Goal: Information Seeking & Learning: Learn about a topic

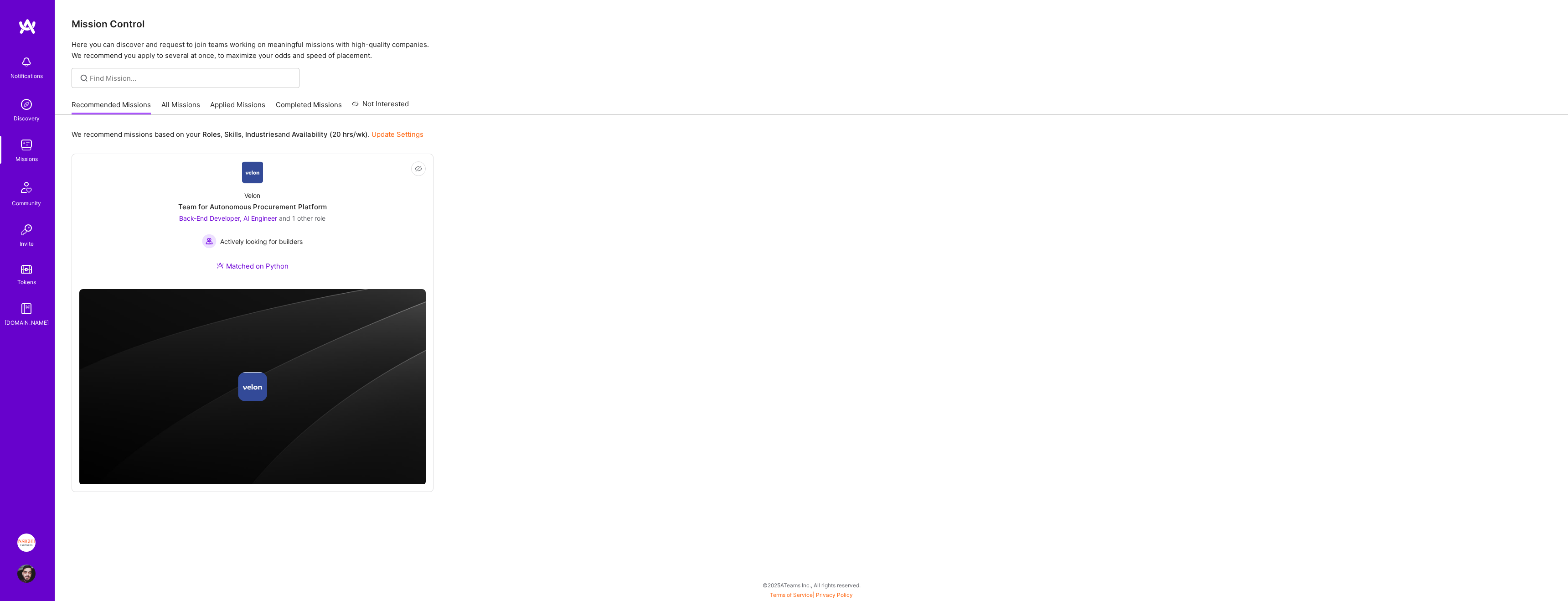
click at [228, 111] on link "Applied Missions" at bounding box center [237, 107] width 55 height 15
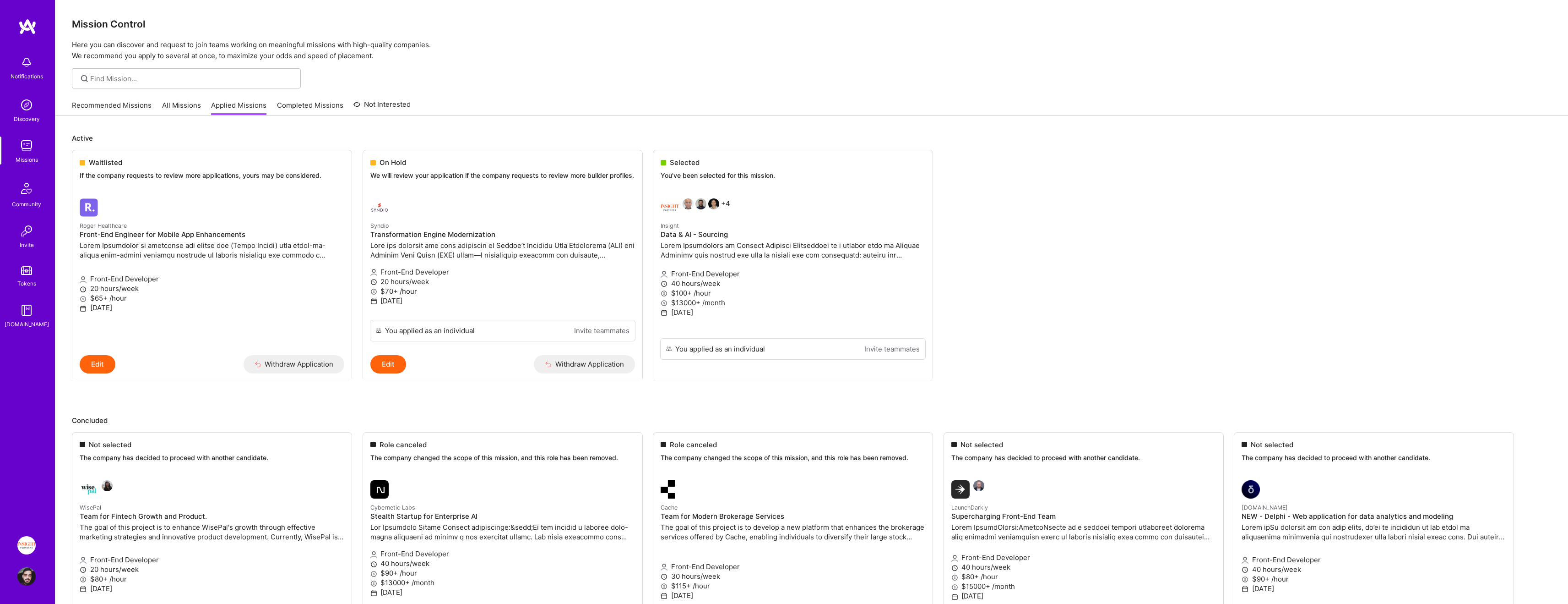
click at [169, 113] on link "All Missions" at bounding box center [181, 108] width 39 height 15
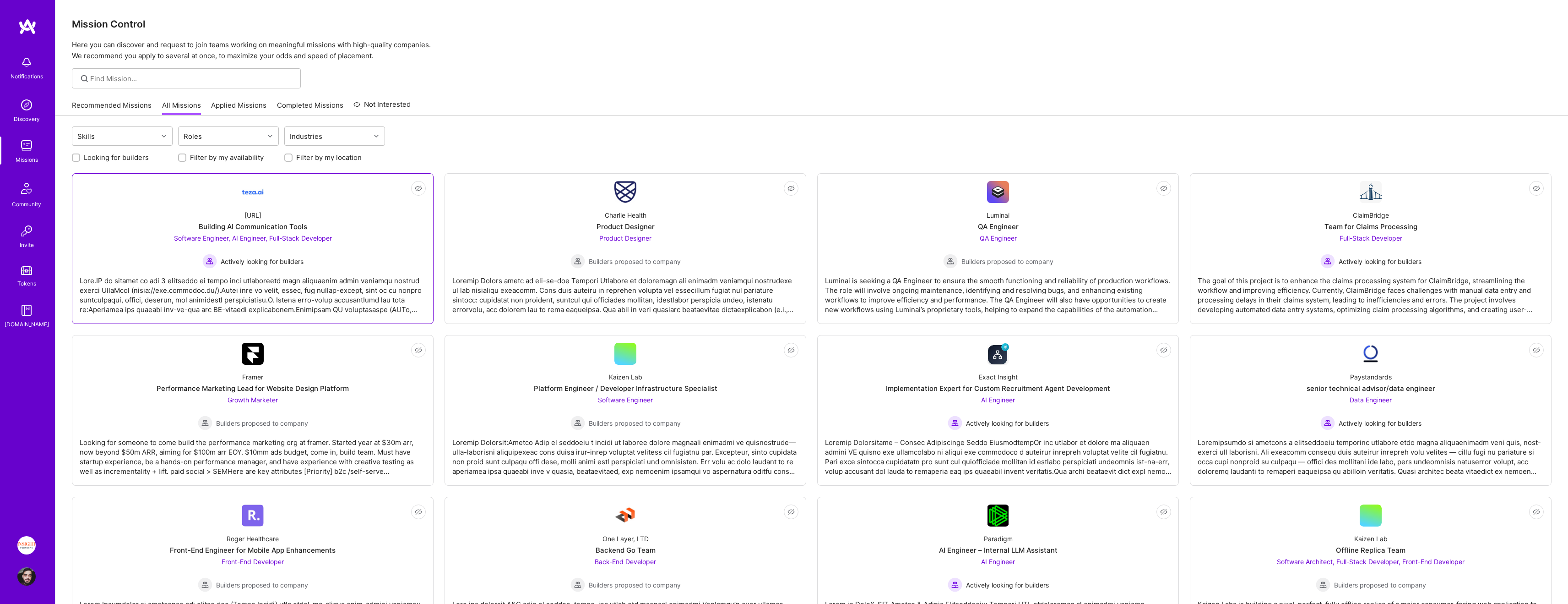
click at [323, 199] on link "Not Interested [URL] Building AI Communication Tools Software Engineer, AI Engi…" at bounding box center [252, 248] width 346 height 135
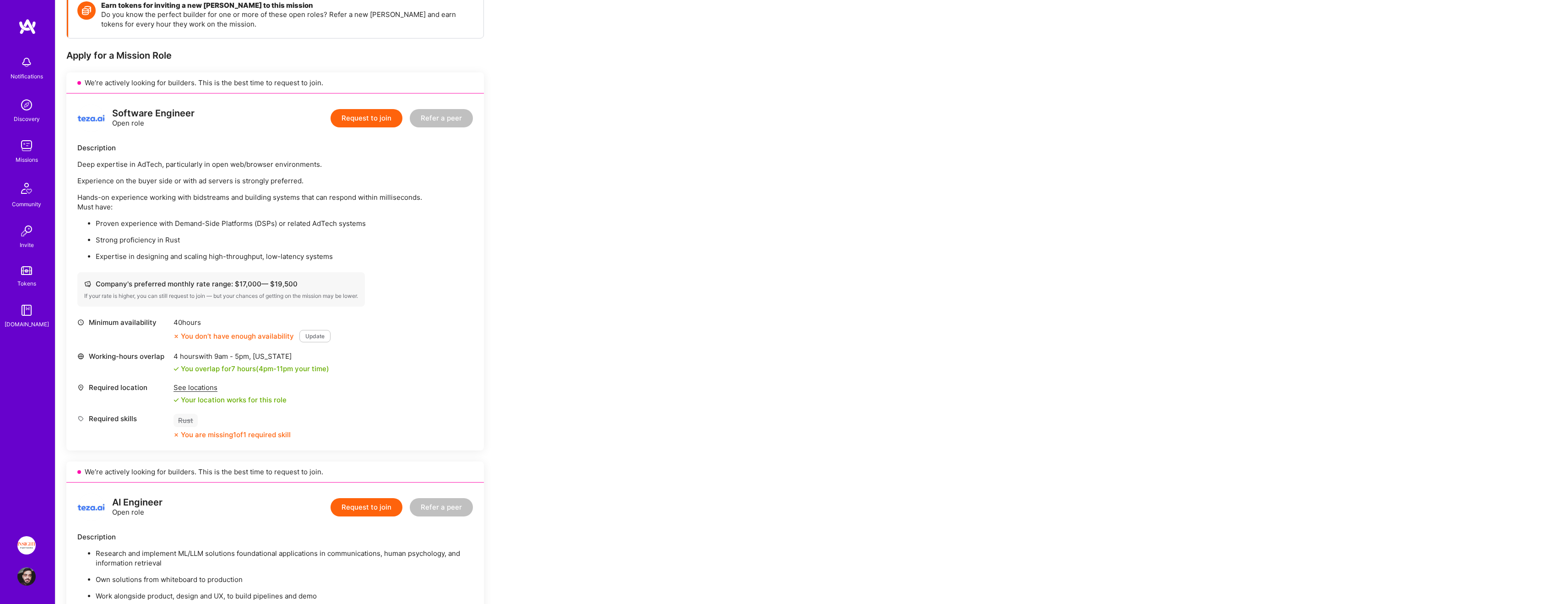
scroll to position [144, 0]
click at [231, 298] on div "Company's preferred monthly rate range: $ 17,000 — $ 19,500 If your rate is hig…" at bounding box center [221, 288] width 287 height 35
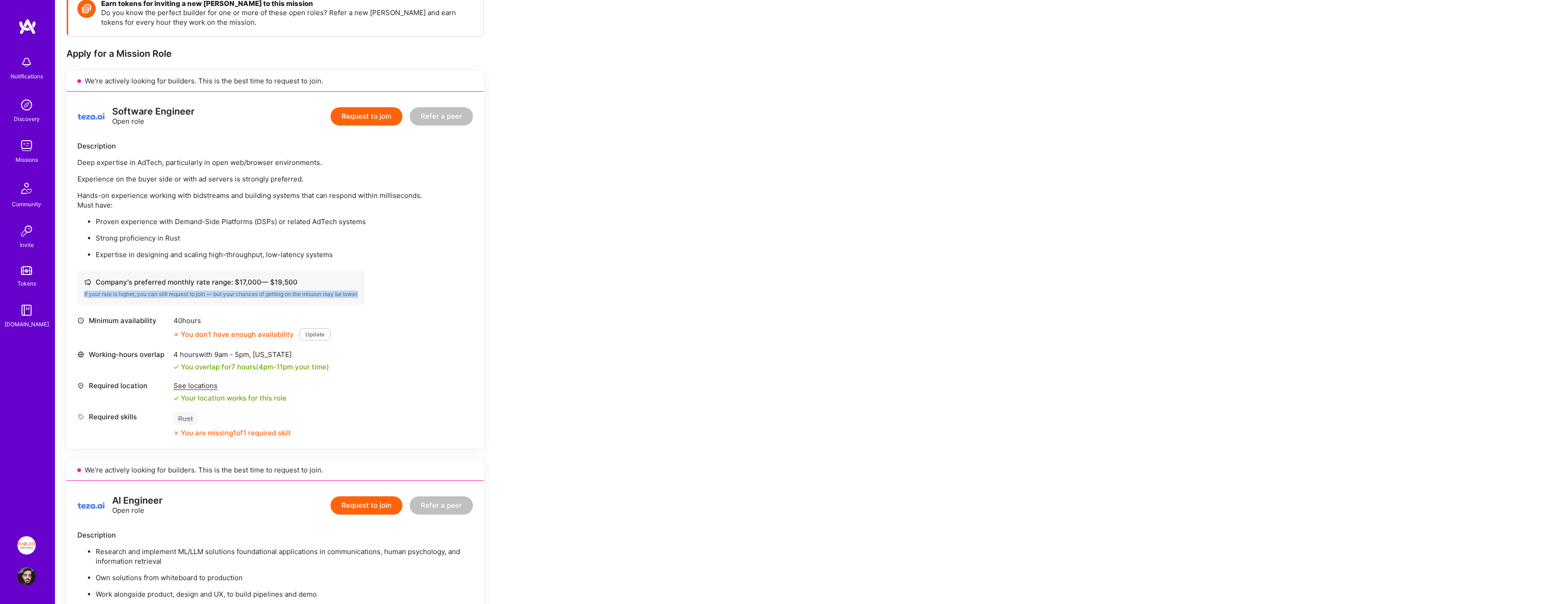
drag, startPoint x: 231, startPoint y: 298, endPoint x: 231, endPoint y: 291, distance: 7.0
click at [231, 291] on div "Company's preferred monthly rate range: $ 17,000 — $ 19,500 If your rate is hig…" at bounding box center [221, 288] width 287 height 35
click at [231, 291] on div "If your rate is higher, you can still request to join — but your chances of get…" at bounding box center [221, 293] width 274 height 7
drag, startPoint x: 231, startPoint y: 291, endPoint x: 229, endPoint y: 269, distance: 22.1
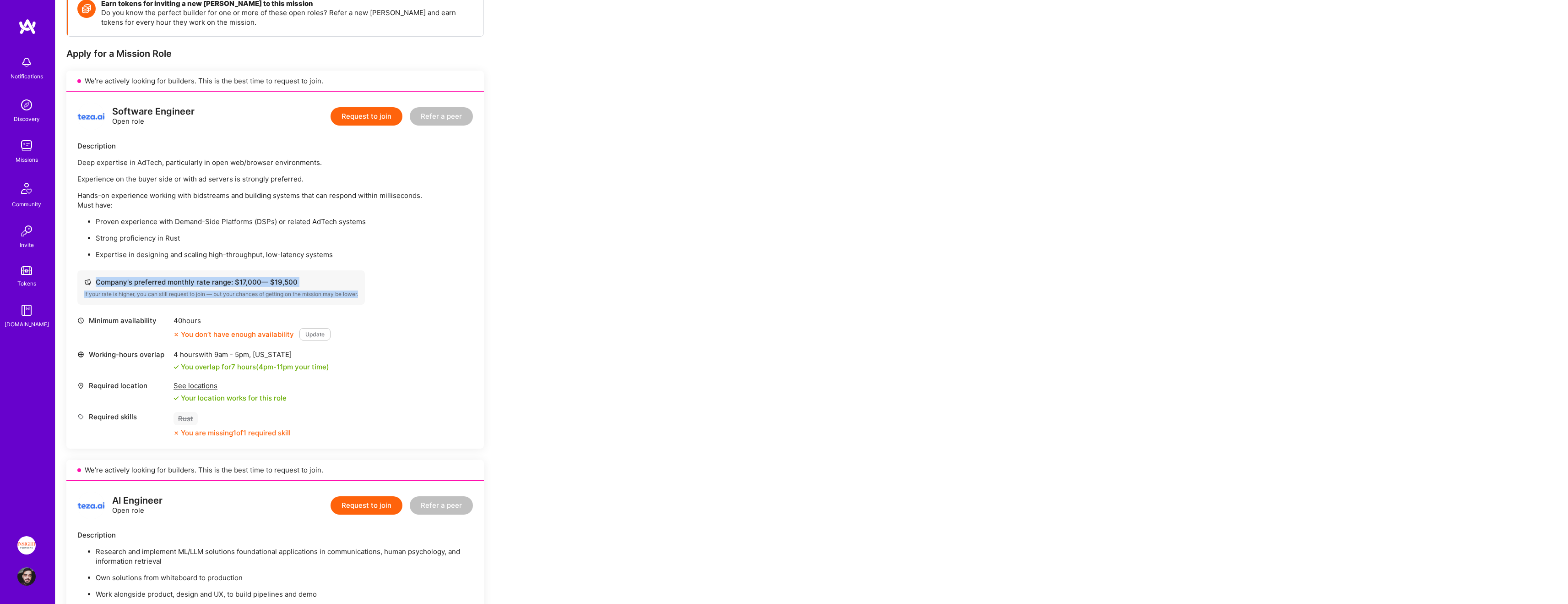
click at [229, 269] on div "Software Engineer Open role Request to join Refer a peer Description Deep exper…" at bounding box center [275, 270] width 417 height 357
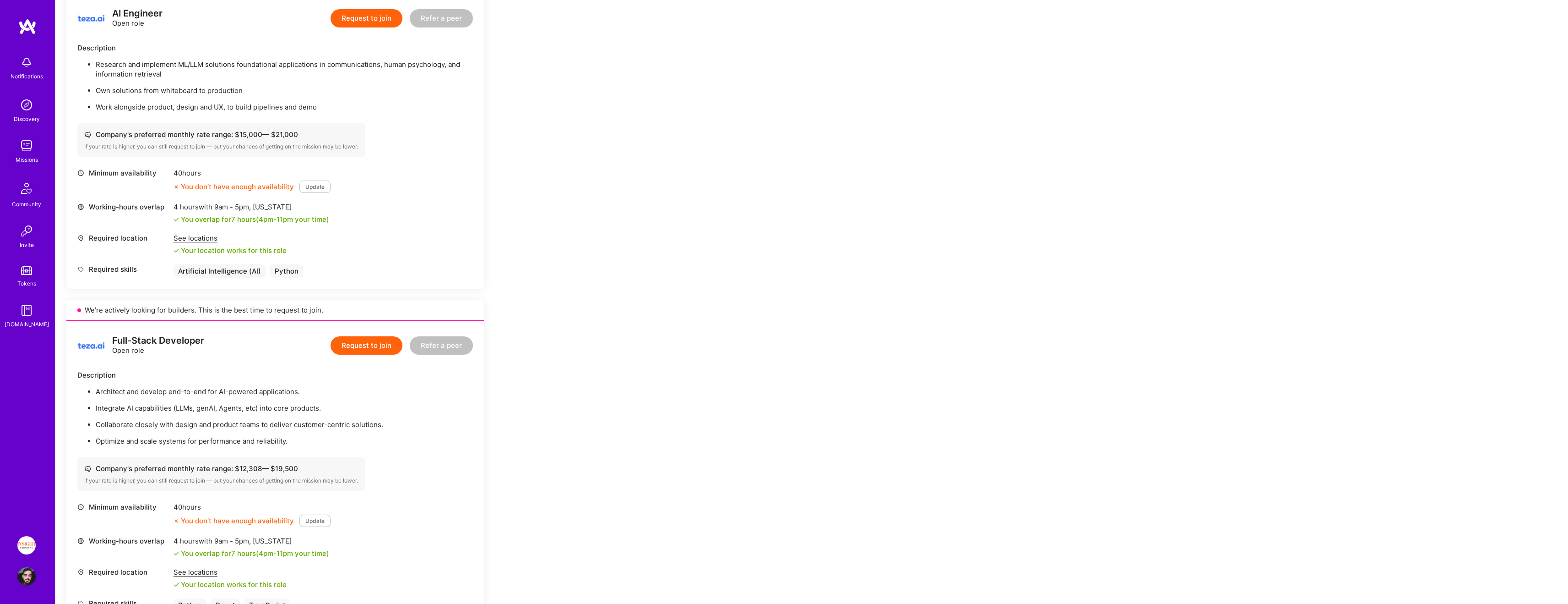
scroll to position [824, 0]
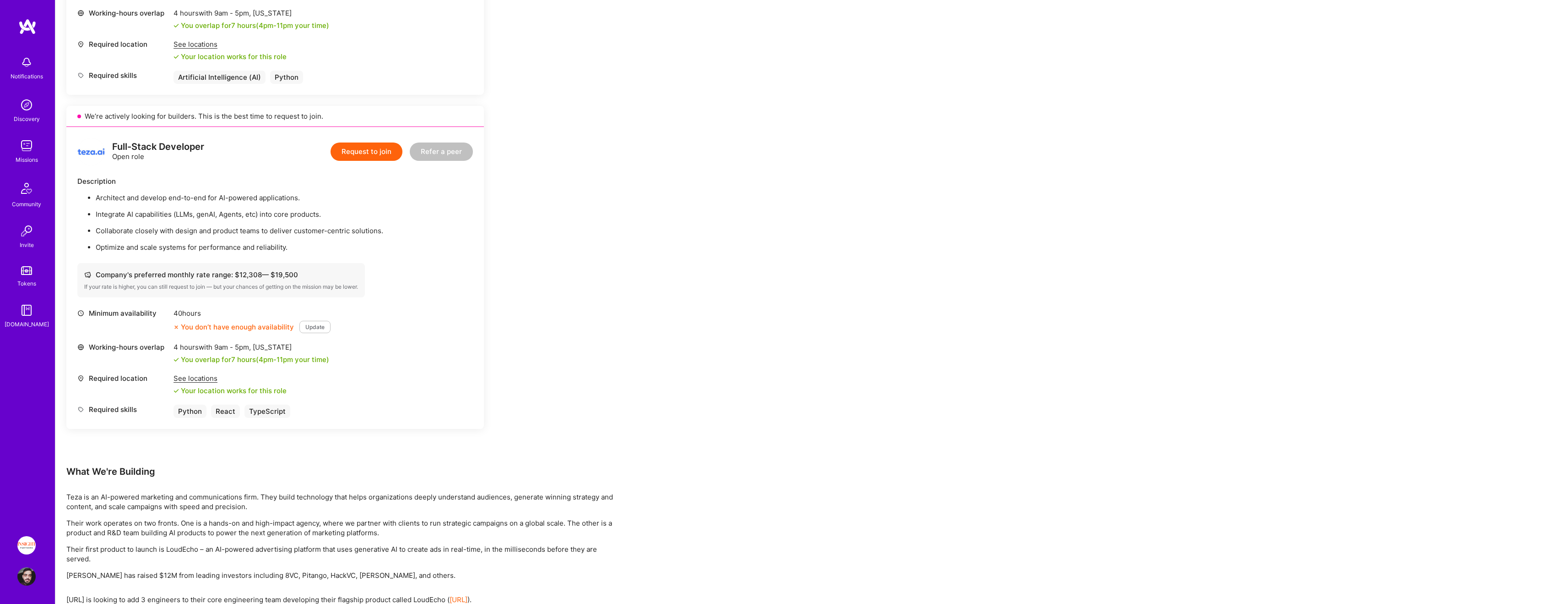
click at [295, 284] on div "If your rate is higher, you can still request to join — but your chances of get…" at bounding box center [221, 286] width 274 height 7
drag, startPoint x: 295, startPoint y: 284, endPoint x: 294, endPoint y: 270, distance: 14.0
click at [294, 270] on div "Company's preferred monthly rate range: $ 12,308 — $ 19,500 If your rate is hig…" at bounding box center [221, 280] width 287 height 35
click at [294, 270] on div "Company's preferred monthly rate range: $ 12,308 — $ 19,500" at bounding box center [221, 274] width 274 height 10
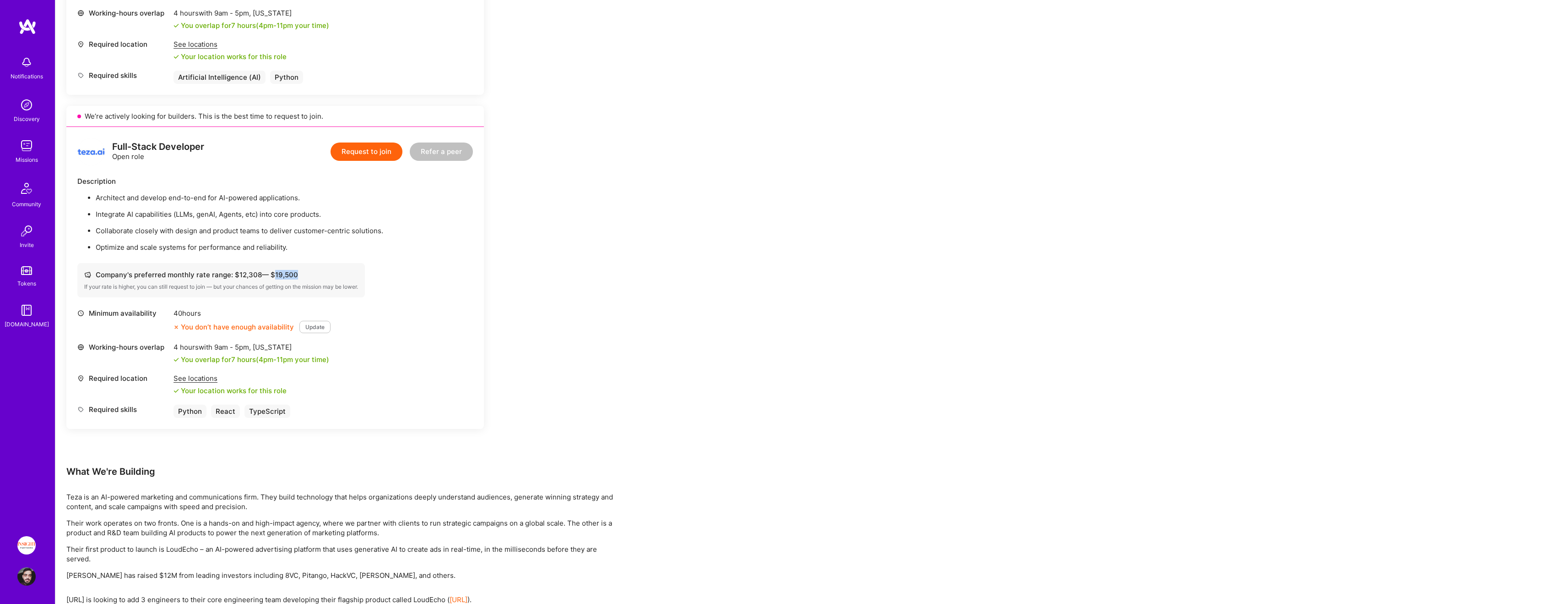
click at [294, 270] on div "Company's preferred monthly rate range: $ 12,308 — $ 19,500" at bounding box center [221, 274] width 274 height 10
drag, startPoint x: 294, startPoint y: 270, endPoint x: 295, endPoint y: 284, distance: 14.0
click at [295, 284] on div "Company's preferred monthly rate range: $ 12,308 — $ 19,500 If your rate is hig…" at bounding box center [221, 280] width 287 height 35
click at [295, 284] on div "If your rate is higher, you can still request to join — but your chances of get…" at bounding box center [221, 286] width 274 height 7
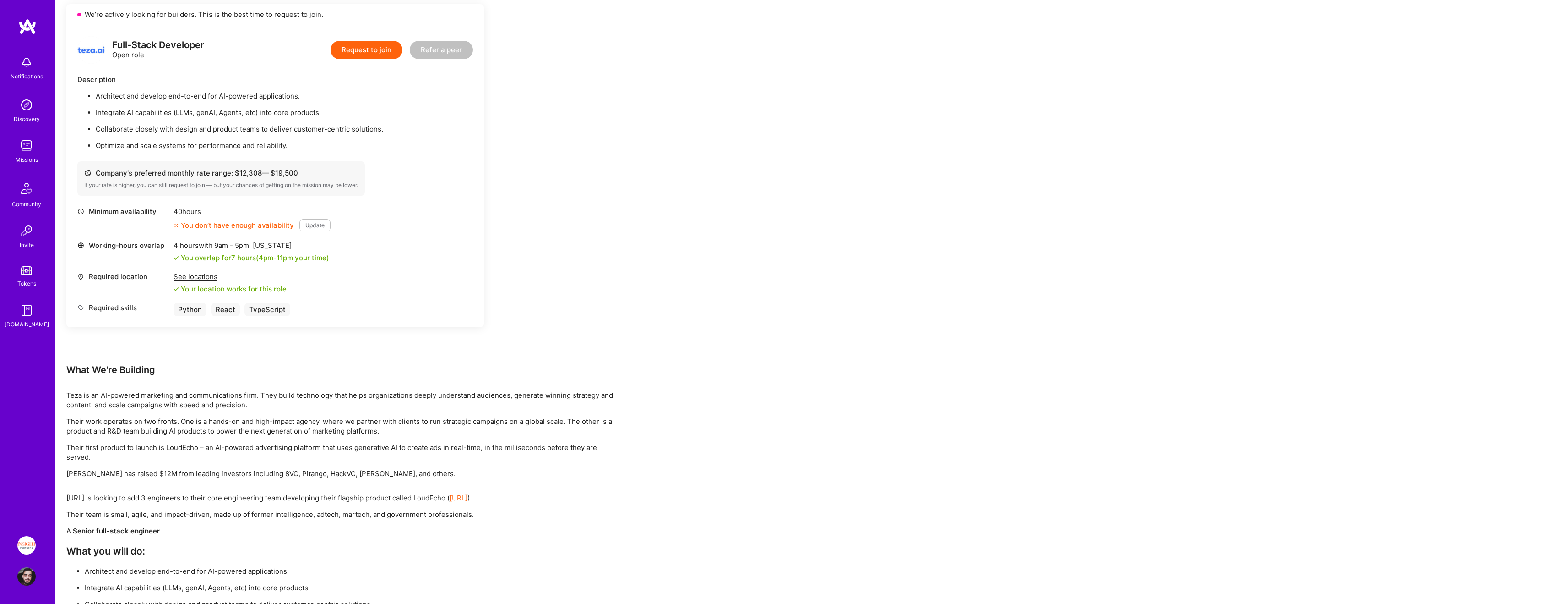
scroll to position [933, 0]
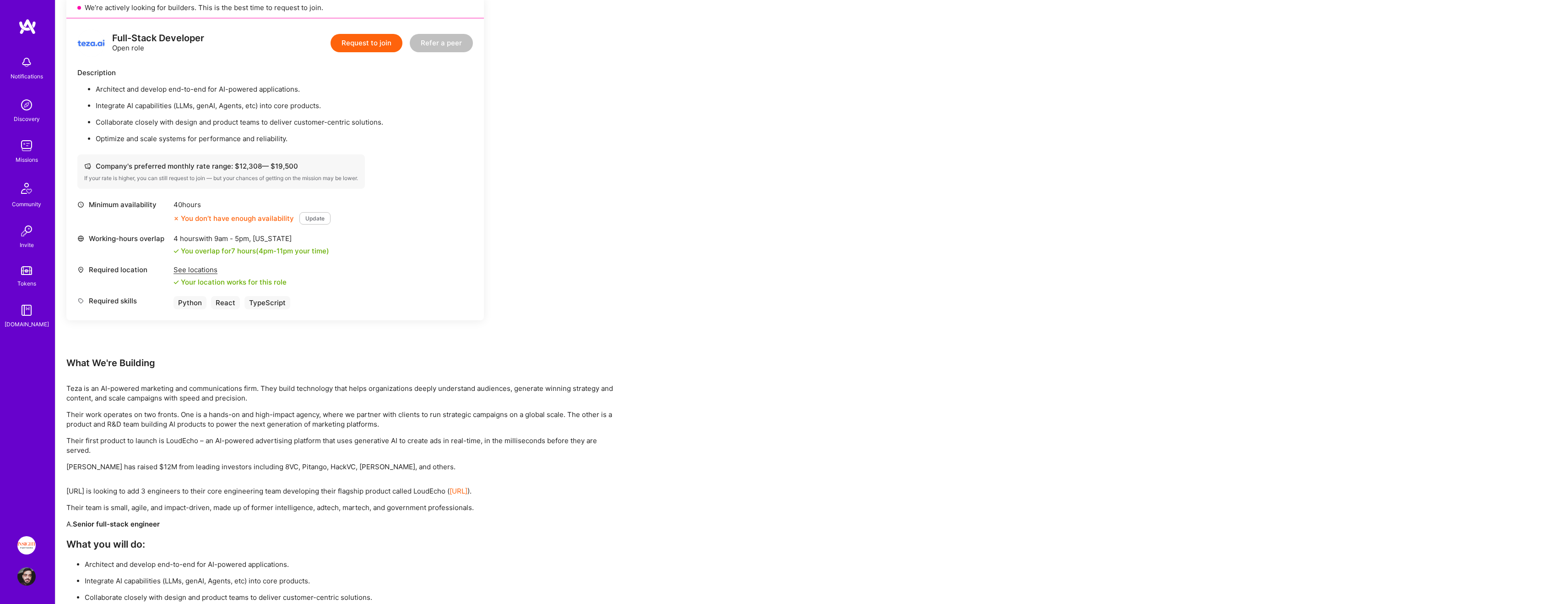
click at [321, 457] on div "Teza is an AI-powered marketing and communications firm. They build technology …" at bounding box center [341, 427] width 549 height 88
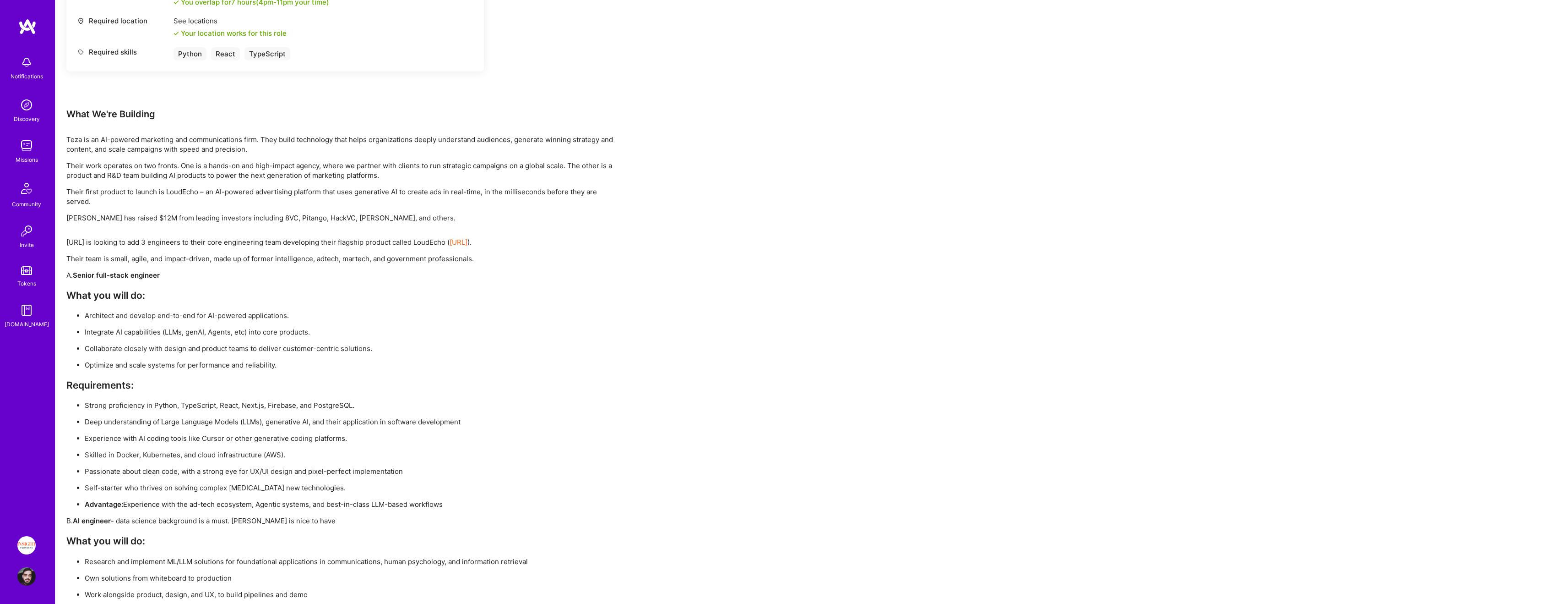
scroll to position [1166, 0]
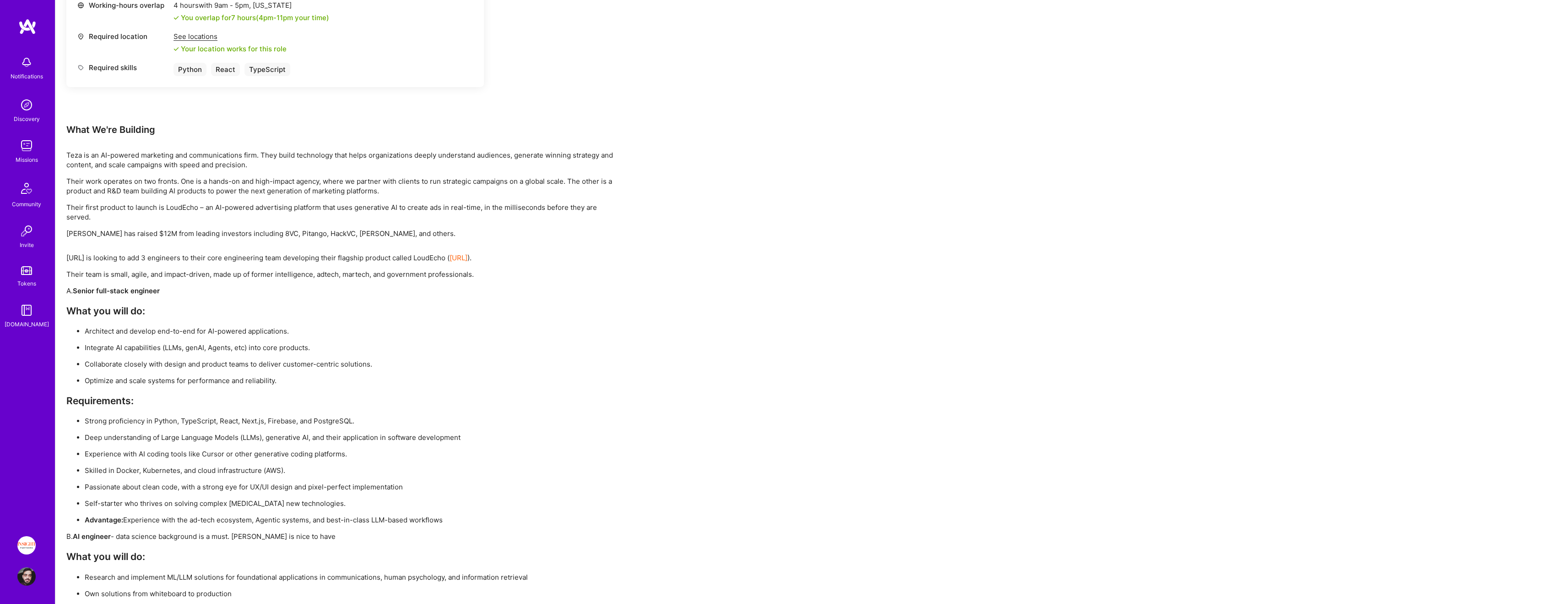
click at [288, 228] on p "[PERSON_NAME] has raised $12M from leading investors including 8VC, Pitango, Ha…" at bounding box center [341, 233] width 549 height 10
click at [302, 232] on p "[PERSON_NAME] has raised $12M from leading investors including 8VC, Pitango, Ha…" at bounding box center [341, 233] width 549 height 10
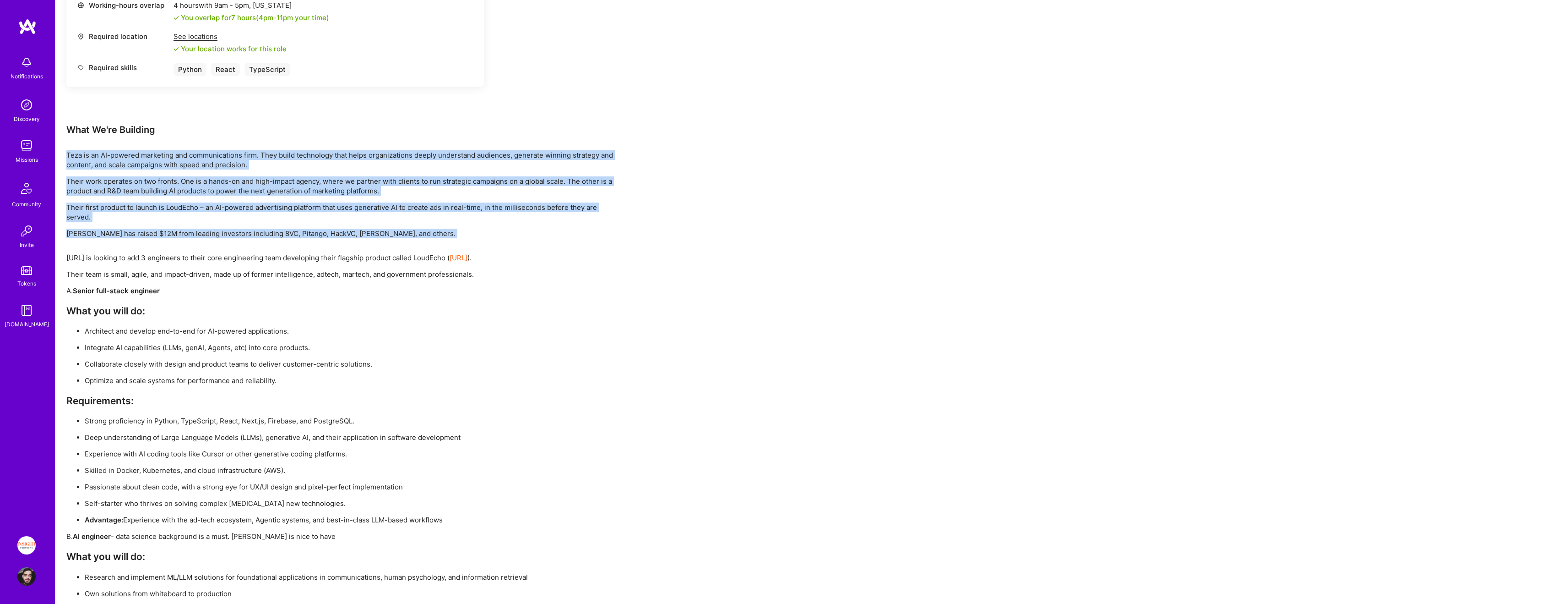
drag, startPoint x: 302, startPoint y: 232, endPoint x: 310, endPoint y: 137, distance: 95.3
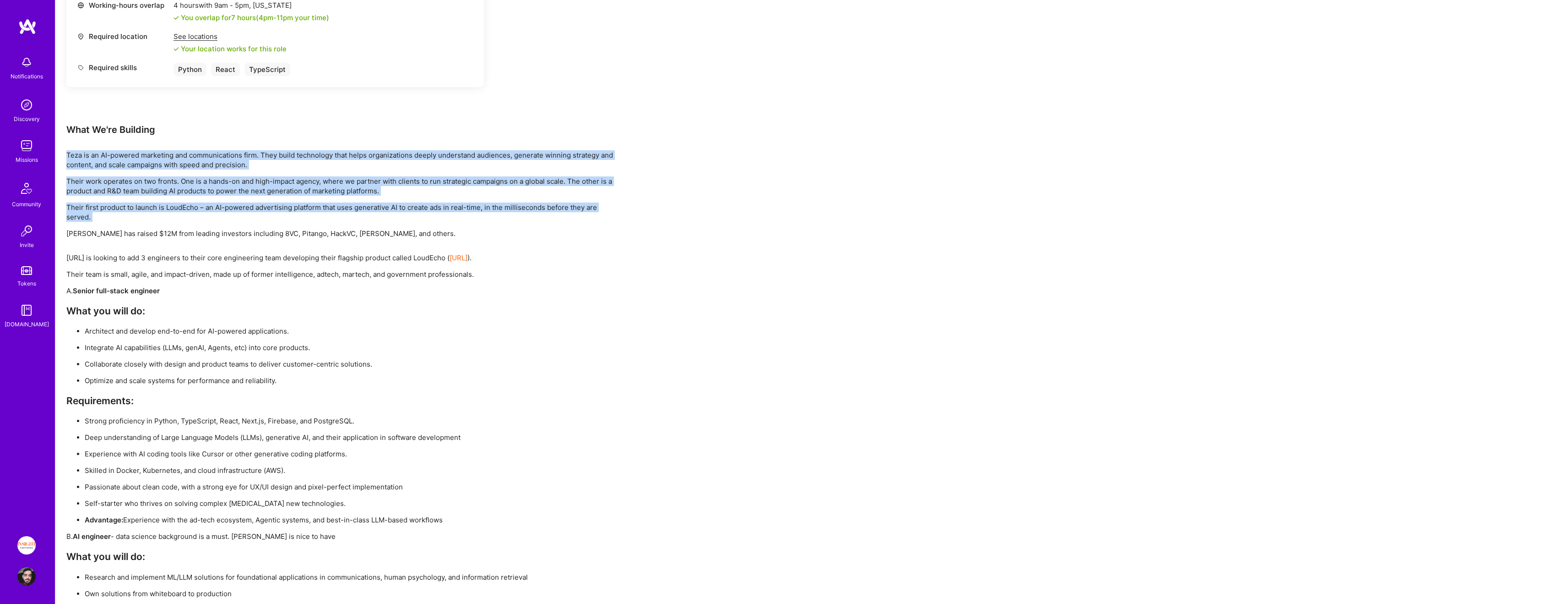
drag, startPoint x: 310, startPoint y: 137, endPoint x: 336, endPoint y: 205, distance: 72.8
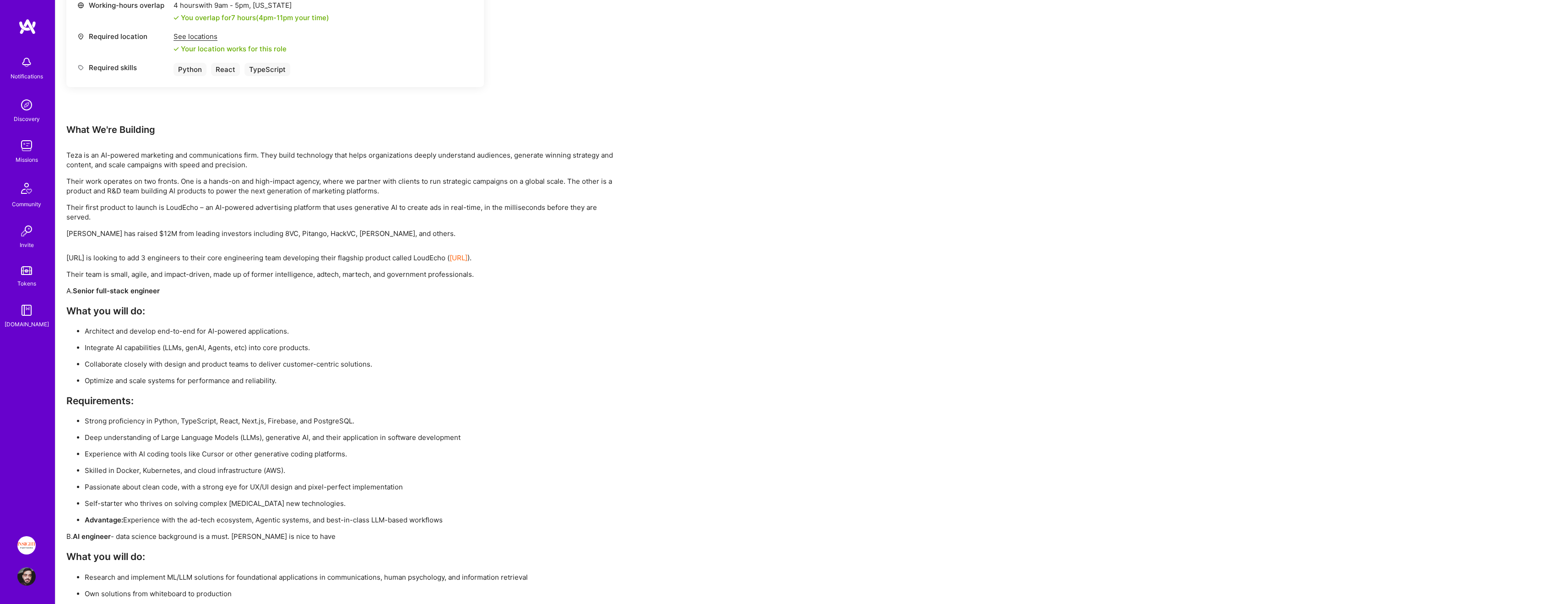
click at [334, 231] on p "[PERSON_NAME] has raised $12M from leading investors including 8VC, Pitango, Ha…" at bounding box center [341, 233] width 549 height 10
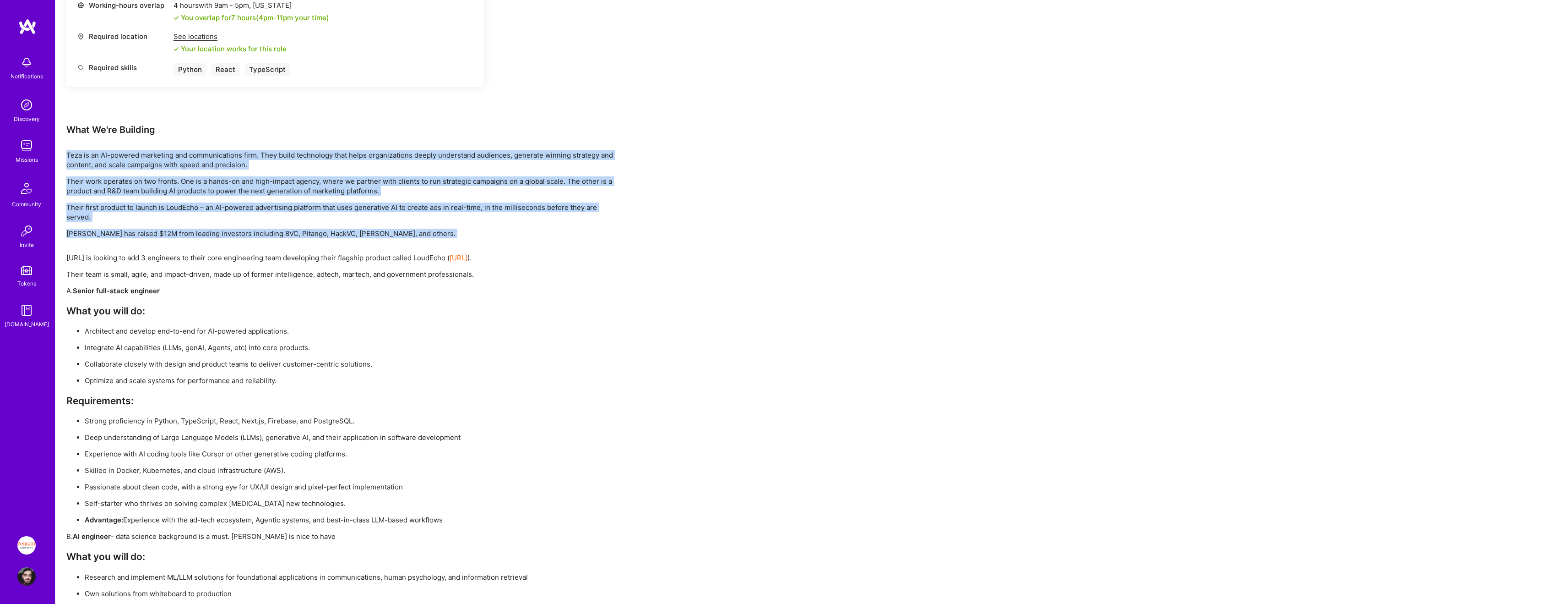
drag, startPoint x: 334, startPoint y: 231, endPoint x: 316, endPoint y: 166, distance: 67.4
click at [316, 166] on div "Teza is an AI-powered marketing and communications firm. They build technology …" at bounding box center [341, 194] width 549 height 88
click at [316, 166] on p "Teza is an AI-powered marketing and communications firm. They build technology …" at bounding box center [341, 159] width 549 height 19
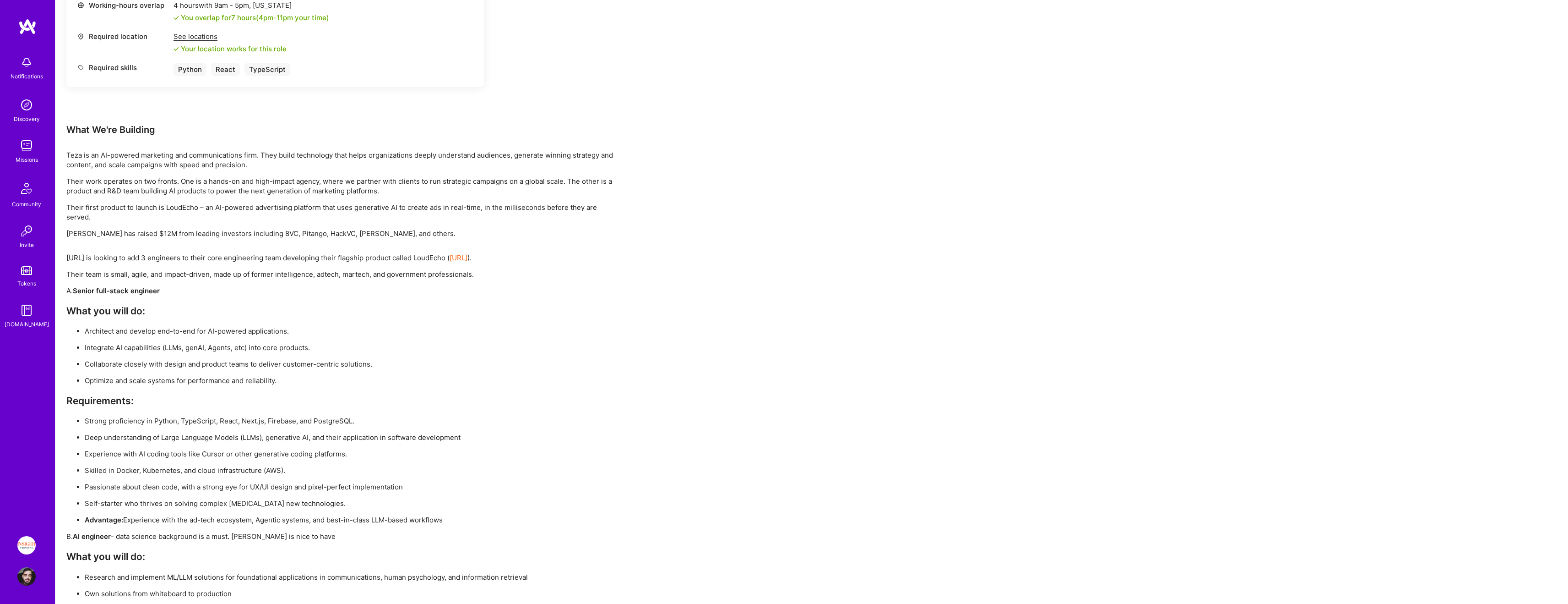
click at [314, 270] on p "Their team is small, agile, and impact-driven, made up of former intelligence, …" at bounding box center [341, 274] width 549 height 10
click at [346, 274] on p "Their team is small, agile, and impact-driven, made up of former intelligence, …" at bounding box center [341, 274] width 549 height 10
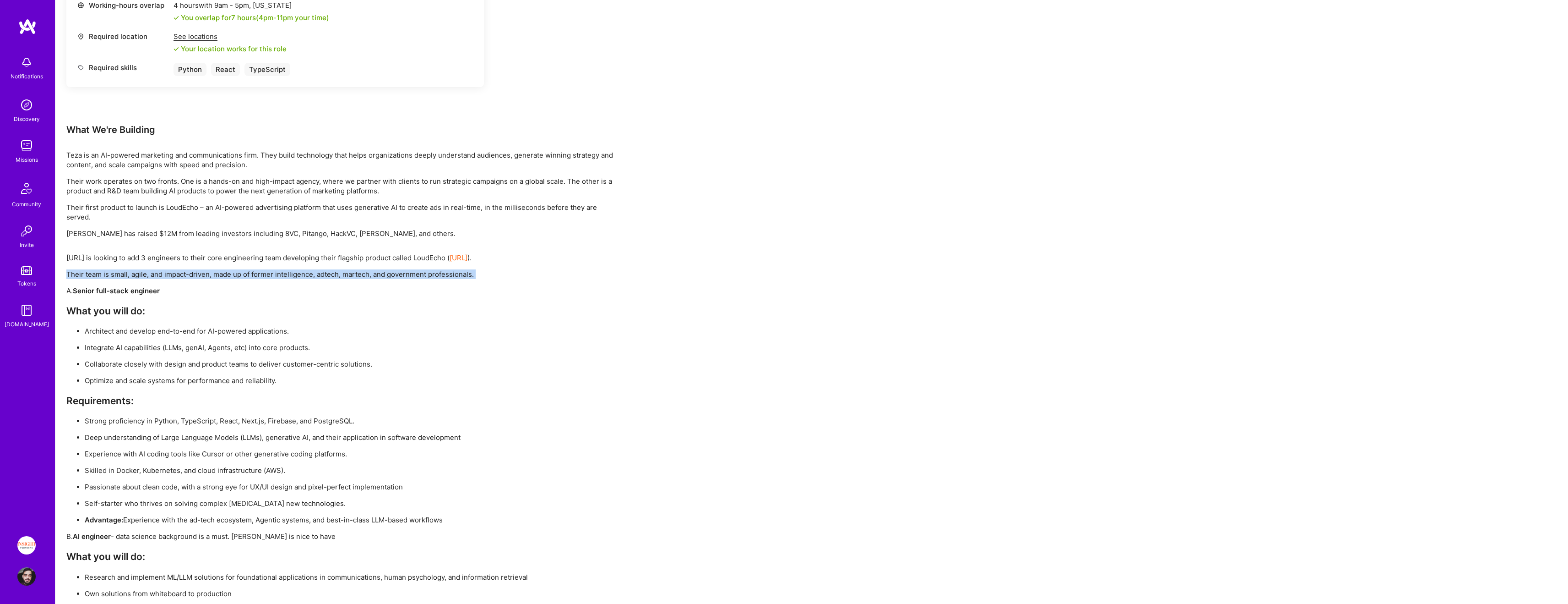
click at [346, 274] on p "Their team is small, agile, and impact-driven, made up of former intelligence, …" at bounding box center [341, 274] width 549 height 10
click at [373, 277] on p "Their team is small, agile, and impact-driven, made up of former intelligence, …" at bounding box center [341, 274] width 549 height 10
click at [330, 299] on div "[URL] is looking to add 3 engineers to their core engineering team developing t…" at bounding box center [341, 553] width 549 height 601
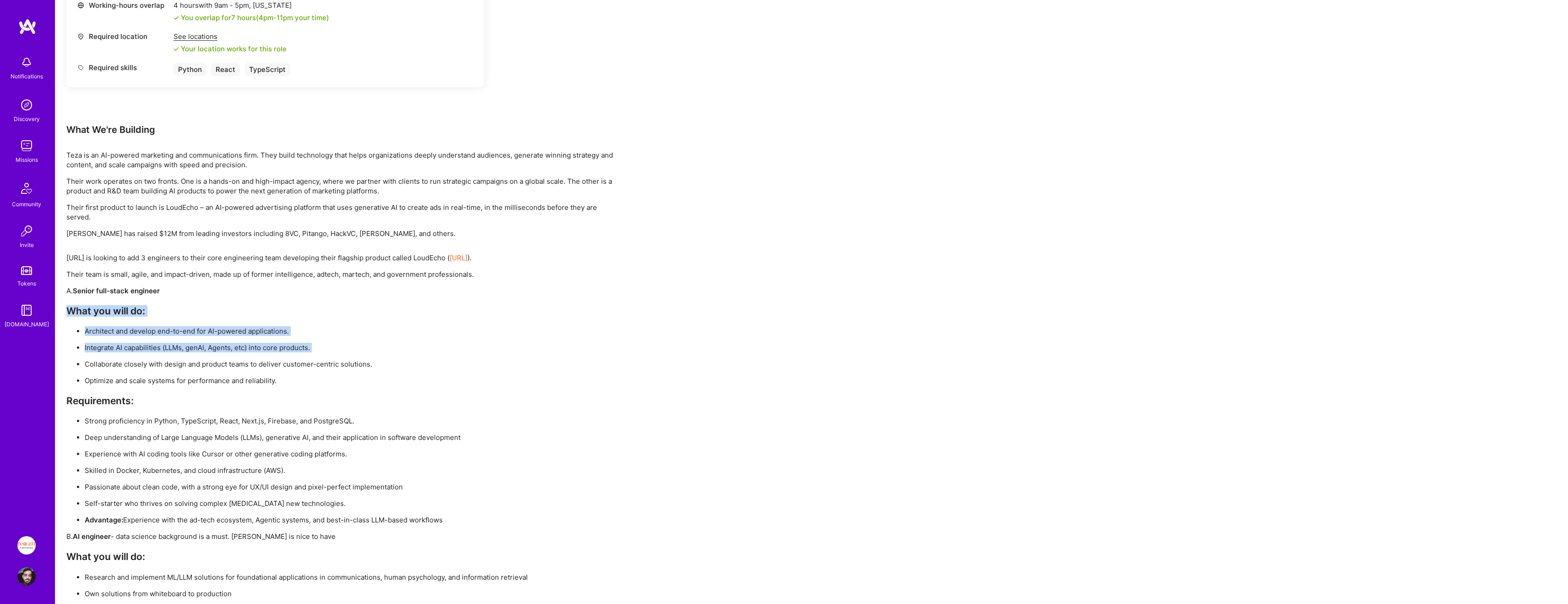
drag, startPoint x: 330, startPoint y: 299, endPoint x: 333, endPoint y: 339, distance: 40.1
click at [333, 339] on div "[URL] is looking to add 3 engineers to their core engineering team developing t…" at bounding box center [341, 553] width 549 height 601
click at [333, 339] on ul "Architect and develop end-to-end for AI-powered applications. Integrate AI capa…" at bounding box center [341, 356] width 549 height 59
drag, startPoint x: 333, startPoint y: 339, endPoint x: 324, endPoint y: 302, distance: 38.1
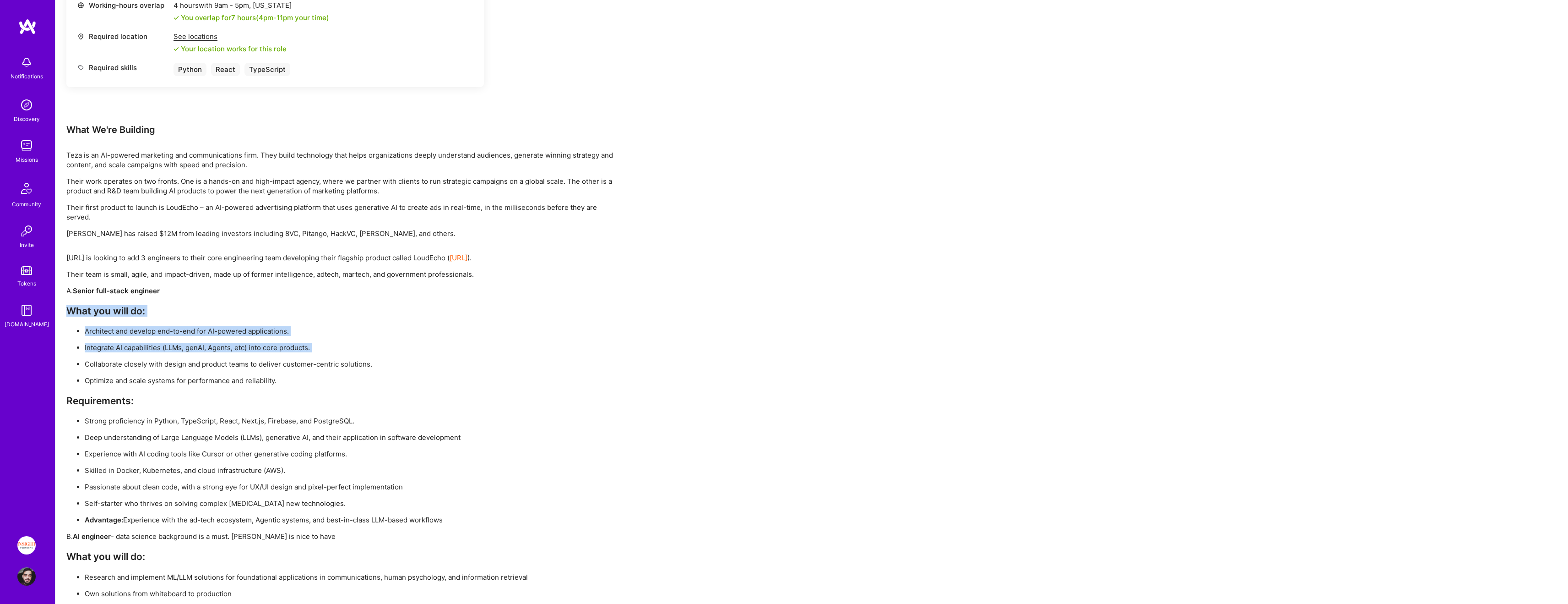
click at [324, 302] on div "[URL] is looking to add 3 engineers to their core engineering team developing t…" at bounding box center [341, 553] width 549 height 601
click at [324, 302] on div "[URL] is looking to add 3 engineers to their core engineering team developing t…" at bounding box center [341, 553] width 549 height 601
drag, startPoint x: 324, startPoint y: 302, endPoint x: 330, endPoint y: 372, distance: 70.3
click at [330, 372] on div "[URL] is looking to add 3 engineers to their core engineering team developing t…" at bounding box center [341, 553] width 549 height 601
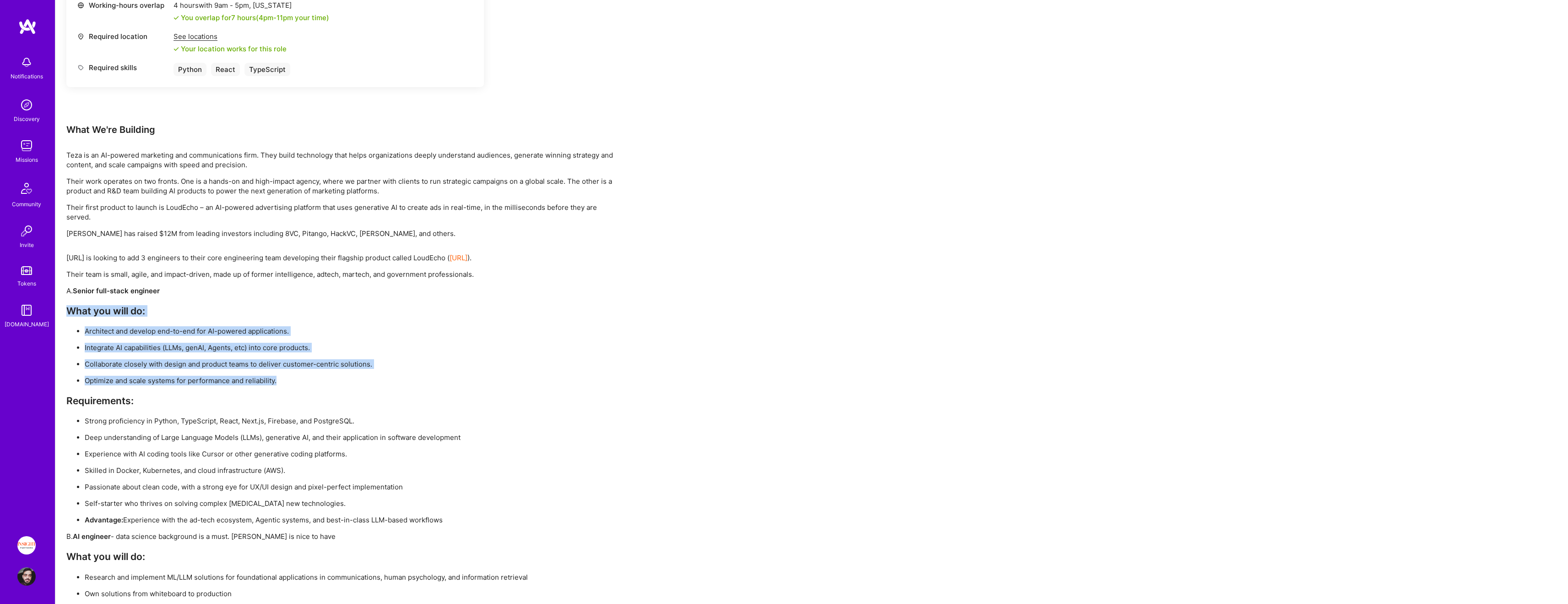
click at [330, 372] on ul "Architect and develop end-to-end for AI-powered applications. Integrate AI capa…" at bounding box center [341, 356] width 549 height 59
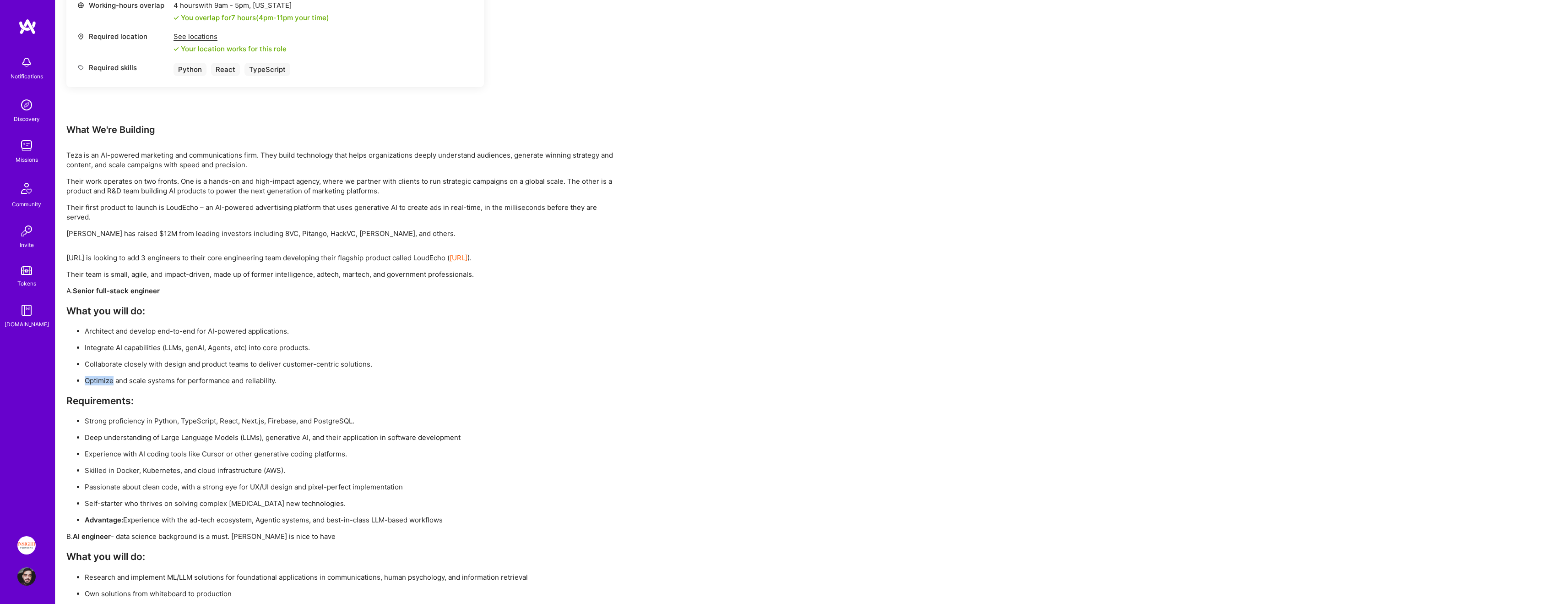
click at [330, 372] on ul "Architect and develop end-to-end for AI-powered applications. Integrate AI capa…" at bounding box center [341, 356] width 549 height 59
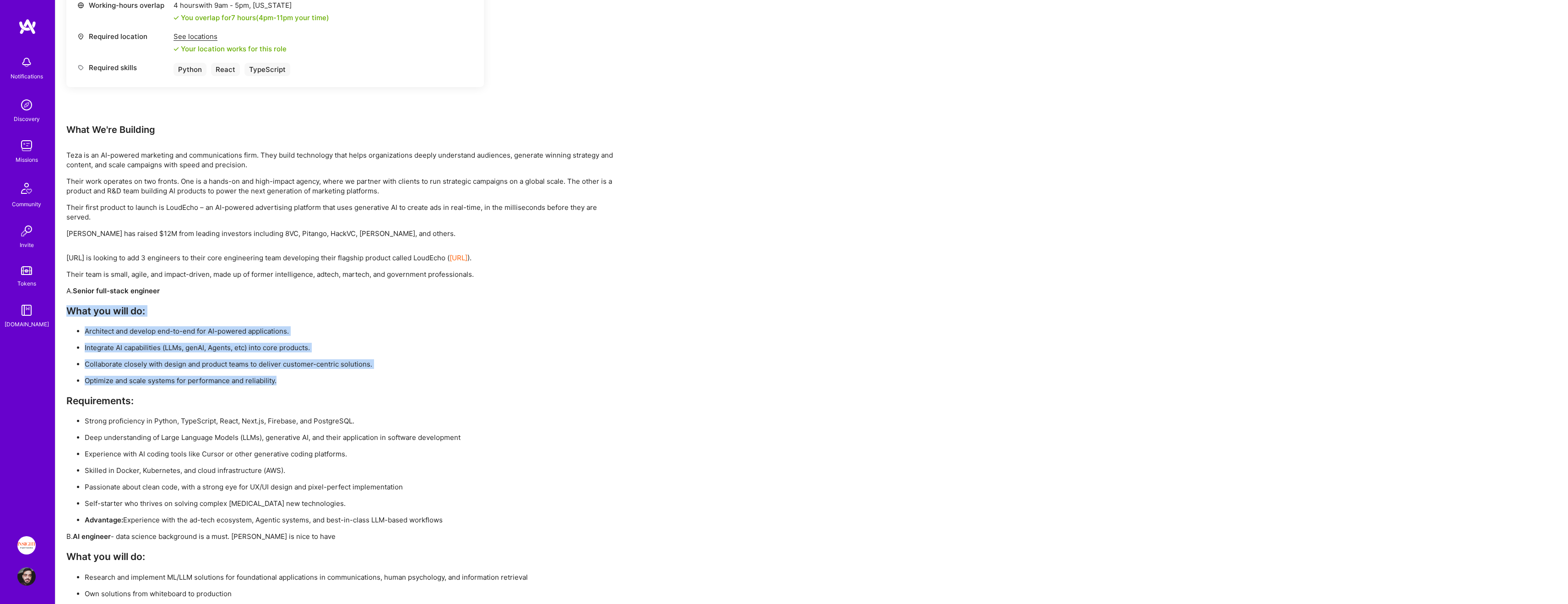
drag, startPoint x: 330, startPoint y: 372, endPoint x: 310, endPoint y: 310, distance: 65.1
click at [310, 310] on div "[URL] is looking to add 3 engineers to their core engineering team developing t…" at bounding box center [341, 553] width 549 height 601
click at [310, 310] on h3 "What you will do:" at bounding box center [341, 311] width 549 height 12
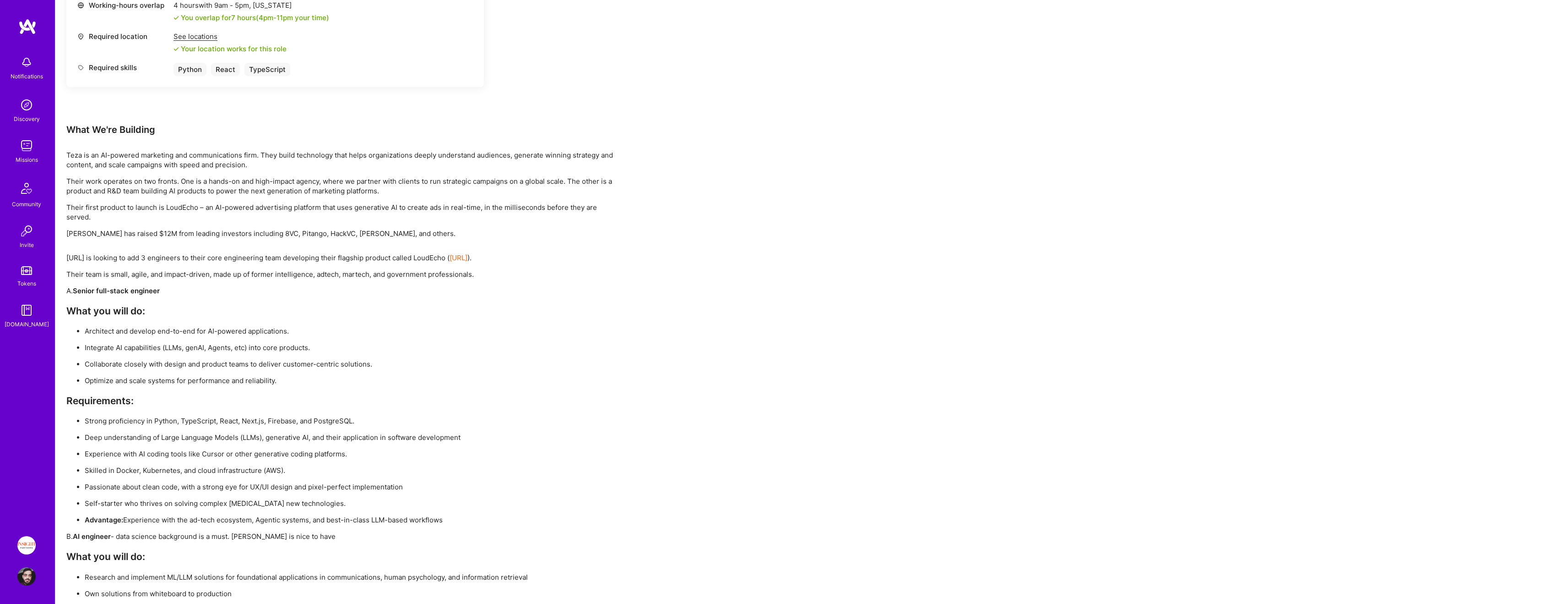
click at [310, 310] on h3 "What you will do:" at bounding box center [341, 311] width 549 height 12
click at [302, 371] on ul "Architect and develop end-to-end for AI-powered applications. Integrate AI capa…" at bounding box center [341, 356] width 549 height 59
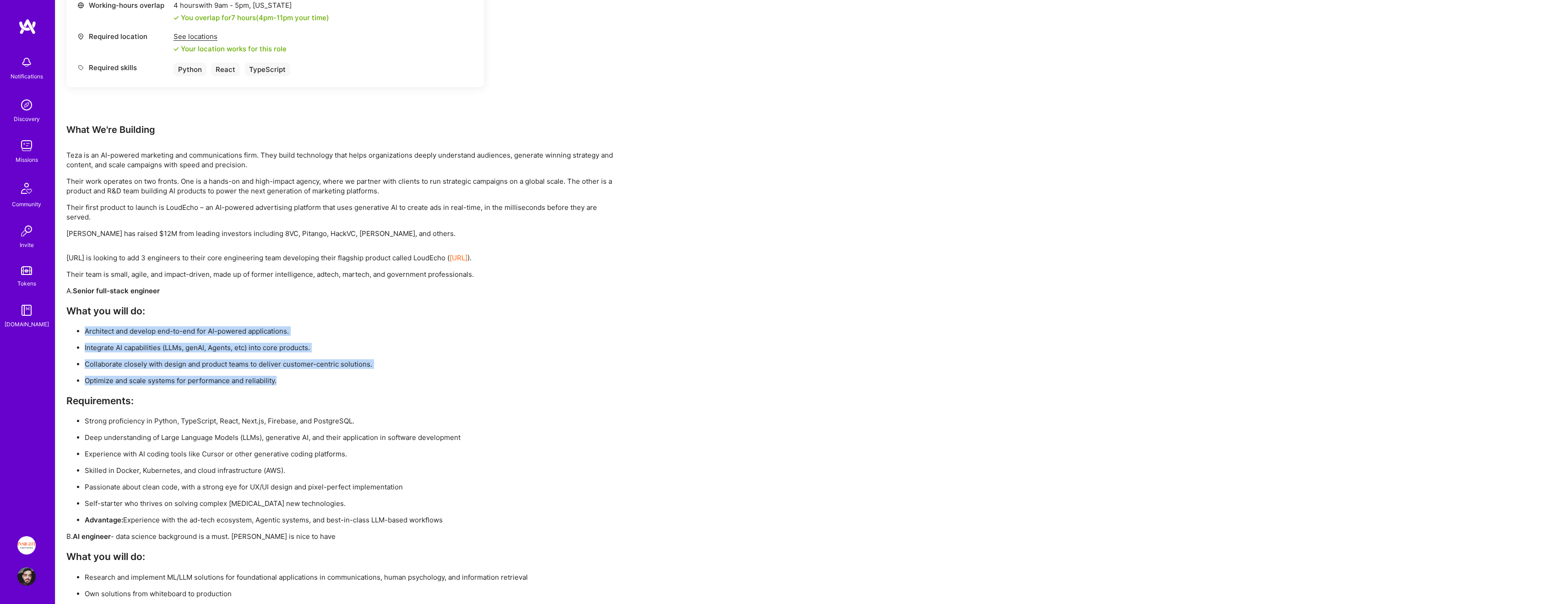
drag, startPoint x: 302, startPoint y: 371, endPoint x: 306, endPoint y: 330, distance: 41.2
click at [306, 330] on ul "Architect and develop end-to-end for AI-powered applications. Integrate AI capa…" at bounding box center [341, 356] width 549 height 59
click at [306, 330] on p "Architect and develop end-to-end for AI-powered applications." at bounding box center [350, 331] width 531 height 10
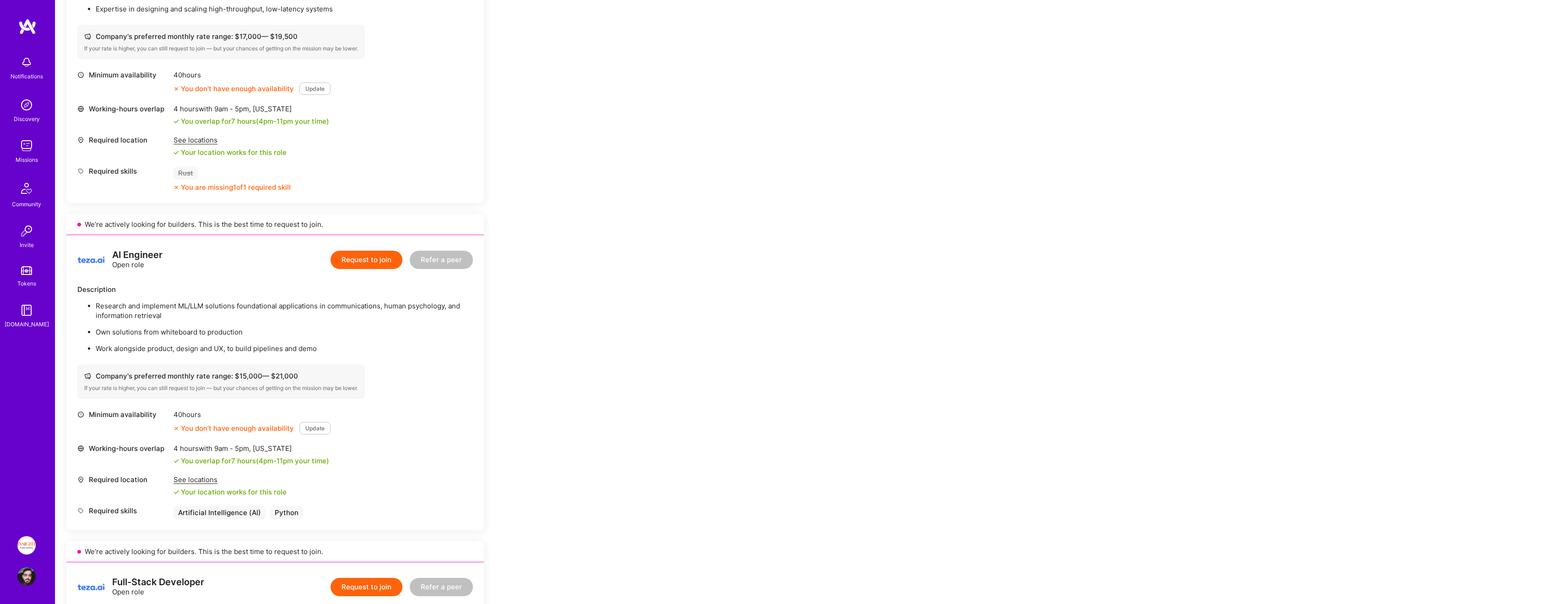
scroll to position [486, 0]
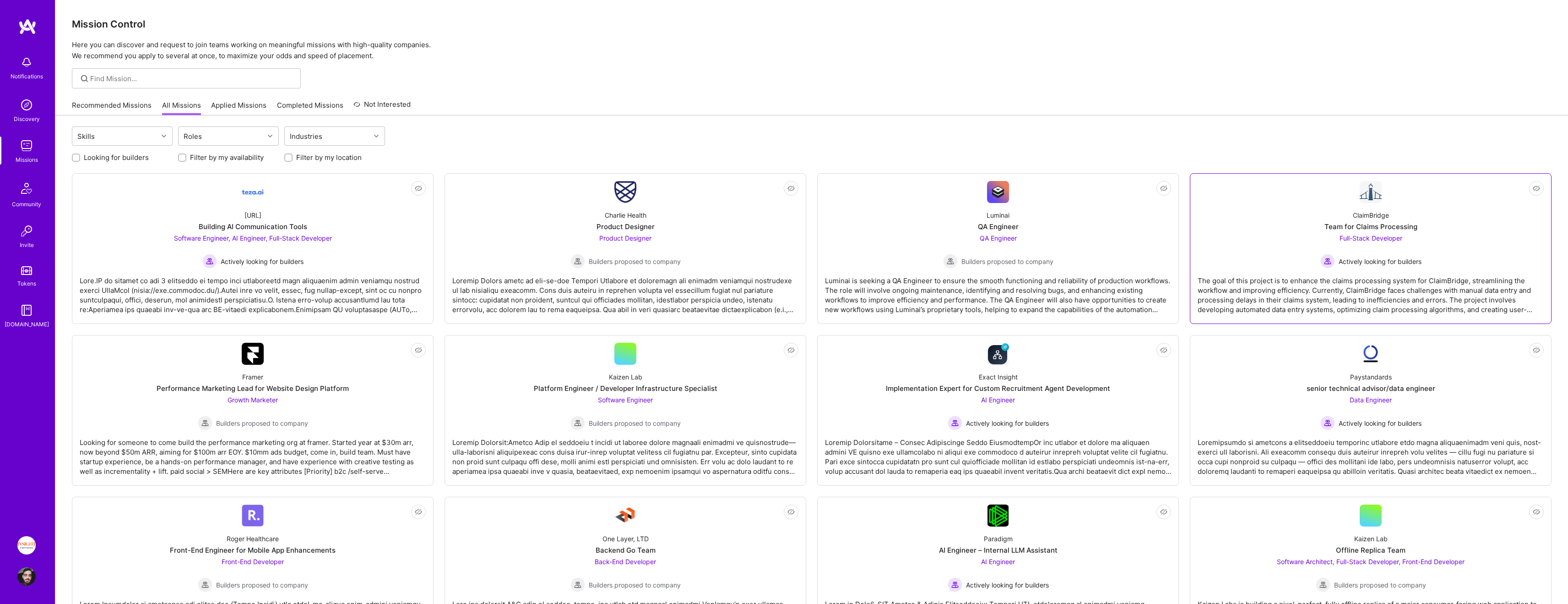
click at [1307, 247] on div "ClaimBridge Team for Claims Processing Full-Stack Developer Actively looking fo…" at bounding box center [1370, 236] width 346 height 66
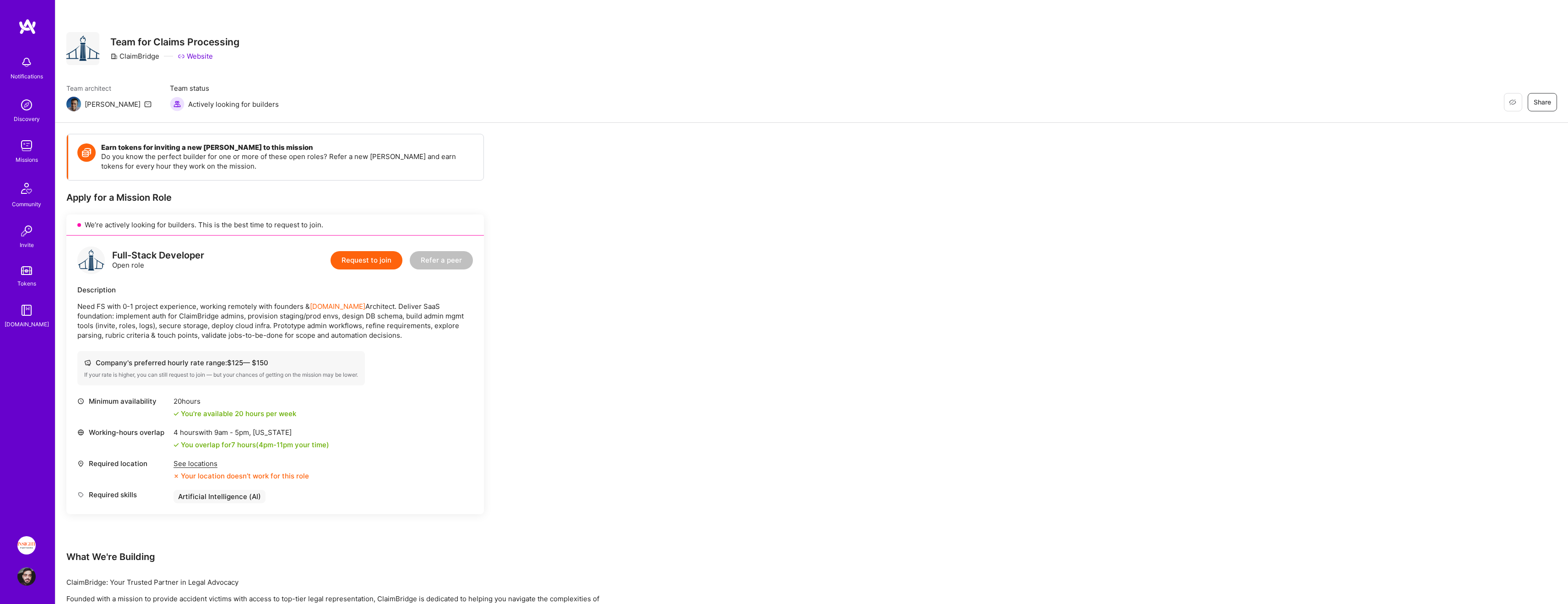
click at [25, 150] on img at bounding box center [26, 145] width 18 height 18
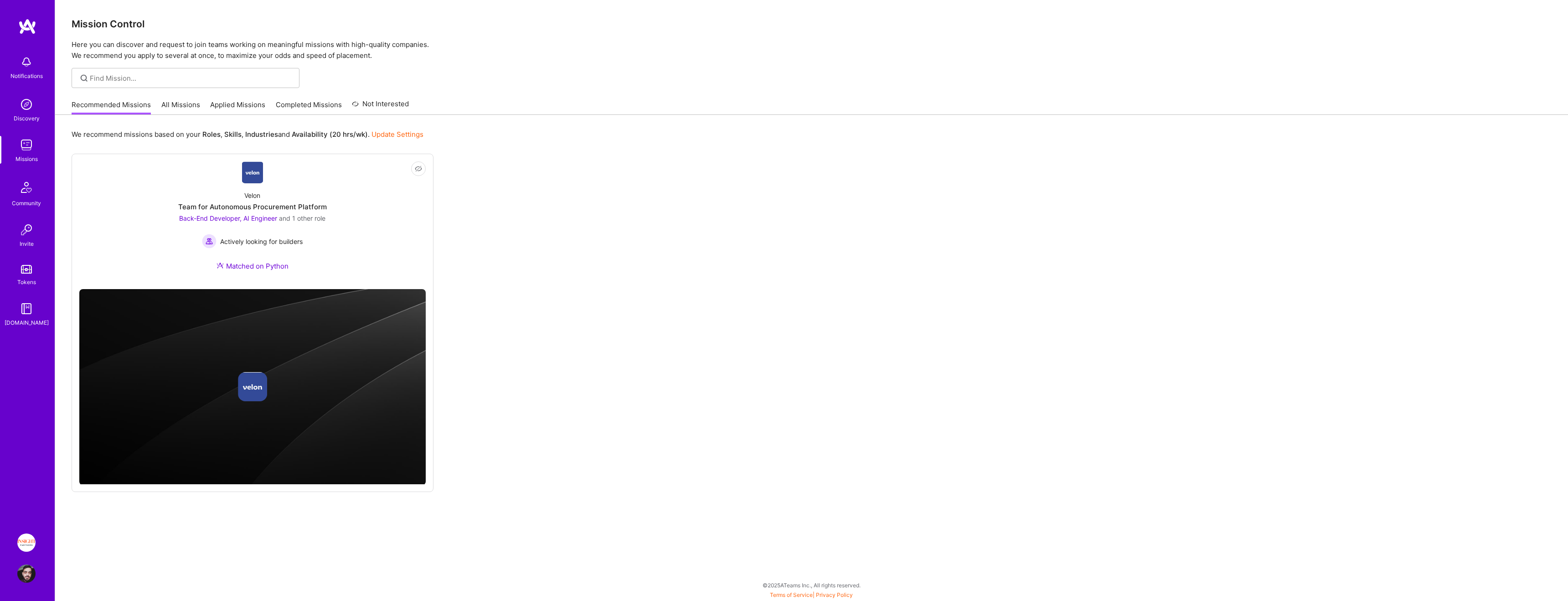
click at [29, 275] on link "Tokens" at bounding box center [26, 273] width 56 height 25
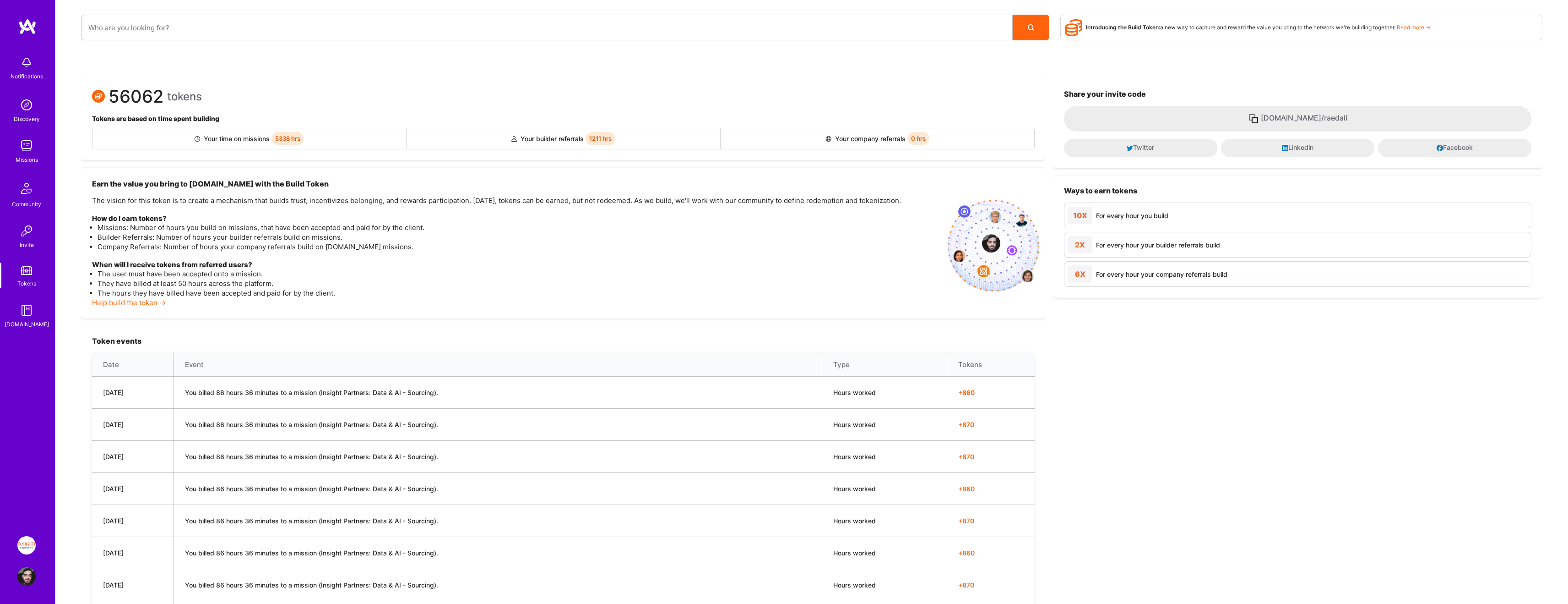
click at [25, 145] on img at bounding box center [26, 145] width 18 height 18
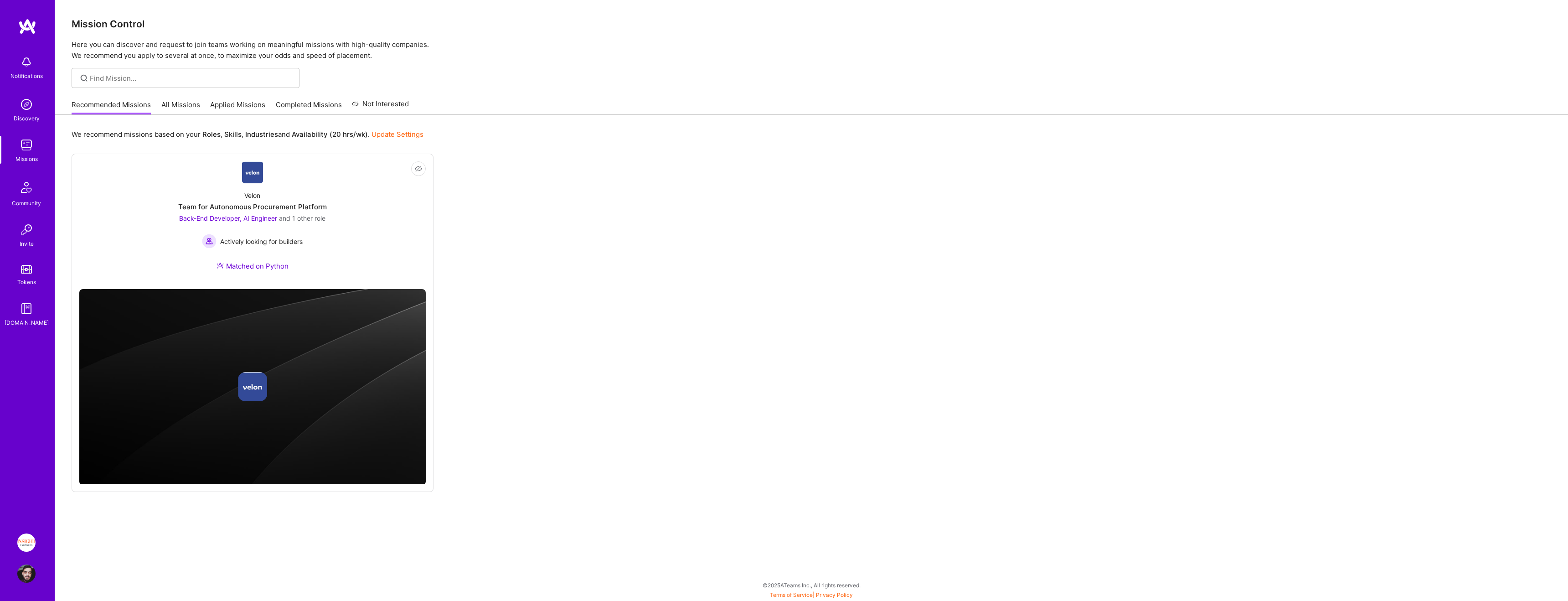
click at [27, 536] on img at bounding box center [26, 542] width 18 height 18
